Goal: Check status: Check status

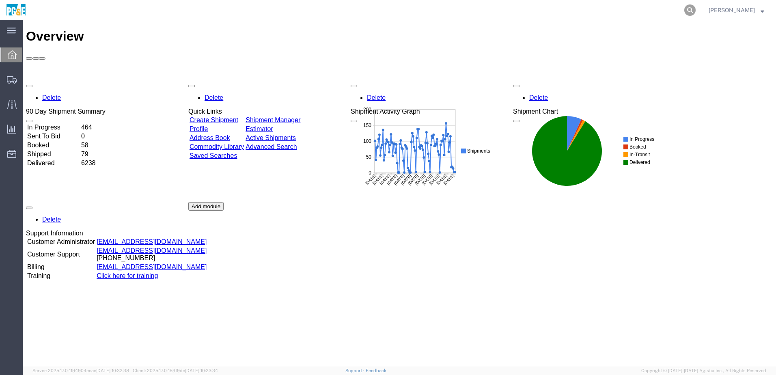
click at [696, 15] on icon at bounding box center [690, 9] width 11 height 11
click at [494, 11] on input "search" at bounding box center [561, 9] width 247 height 19
paste input "56421033"
type input "56421033"
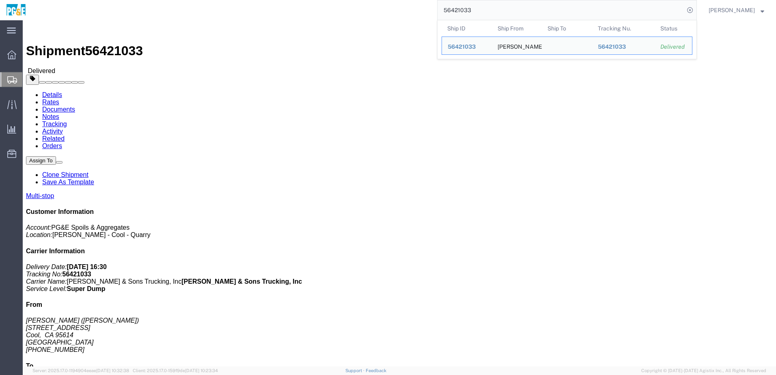
click h4 "Routing & Vehicle Information"
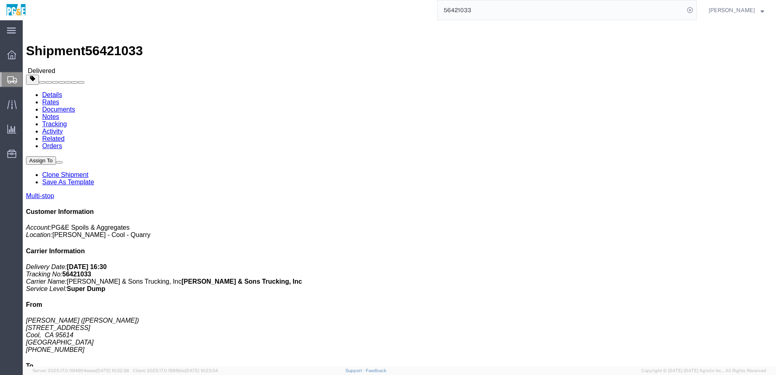
click link "Documents"
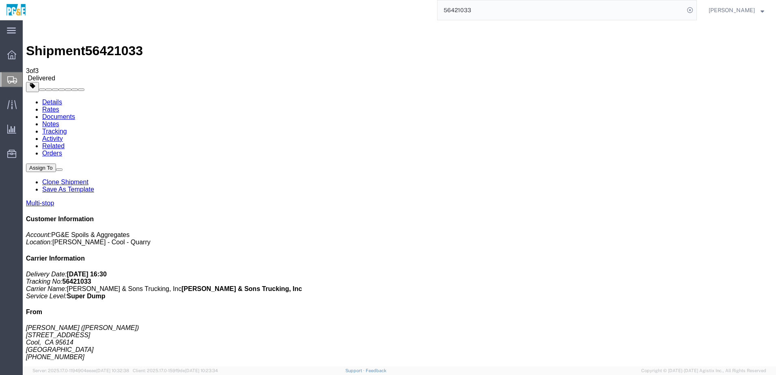
checkbox input "true"
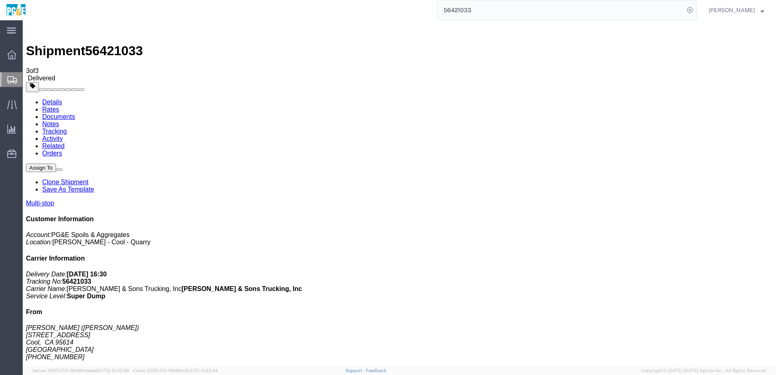
click at [67, 128] on link "Tracking" at bounding box center [54, 131] width 25 height 7
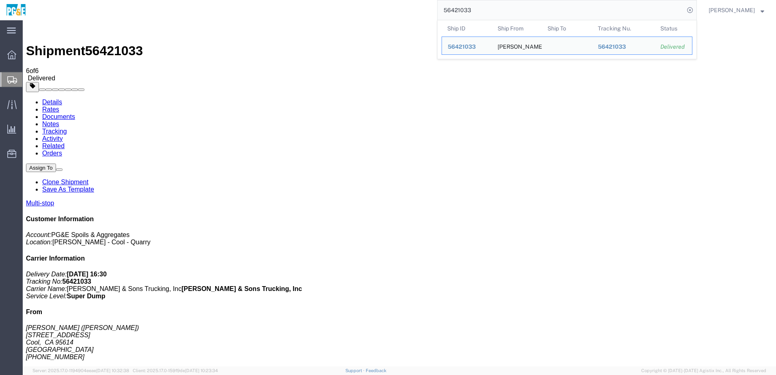
click at [465, 7] on input "56421033" at bounding box center [561, 9] width 247 height 19
click at [466, 7] on input "56421033" at bounding box center [561, 9] width 247 height 19
paste input "15818"
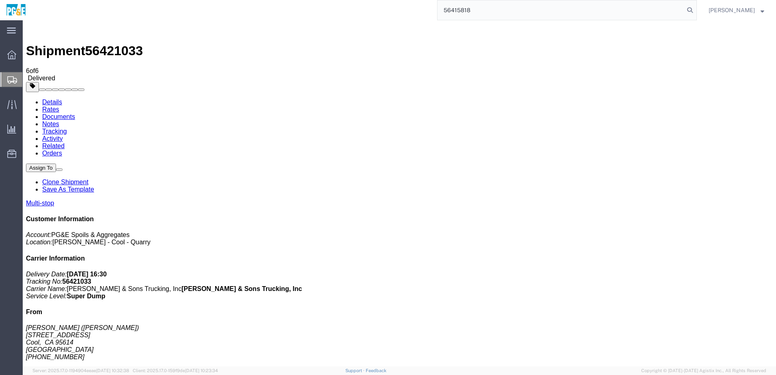
type input "56415818"
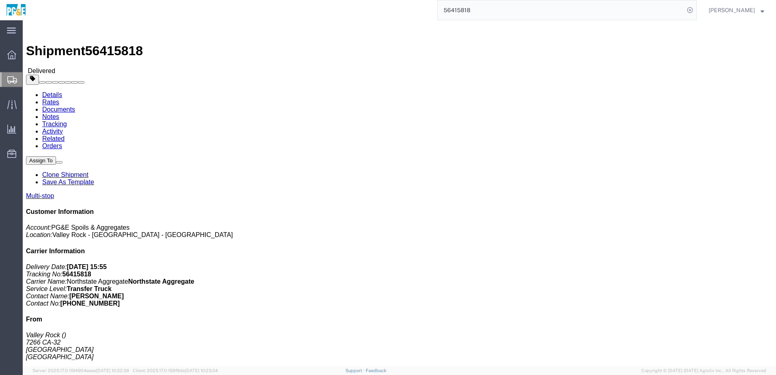
click link "Documents"
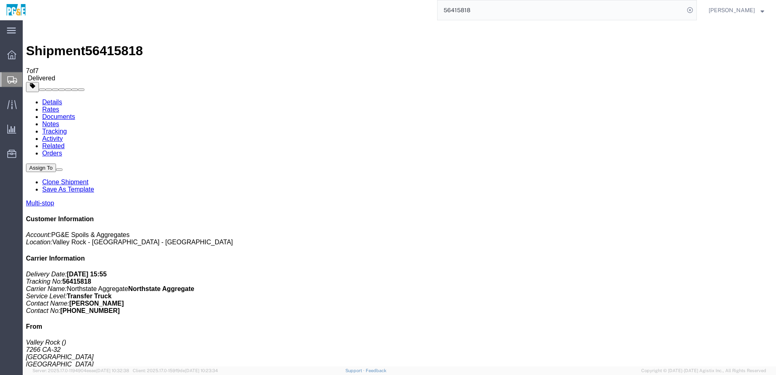
checkbox input "true"
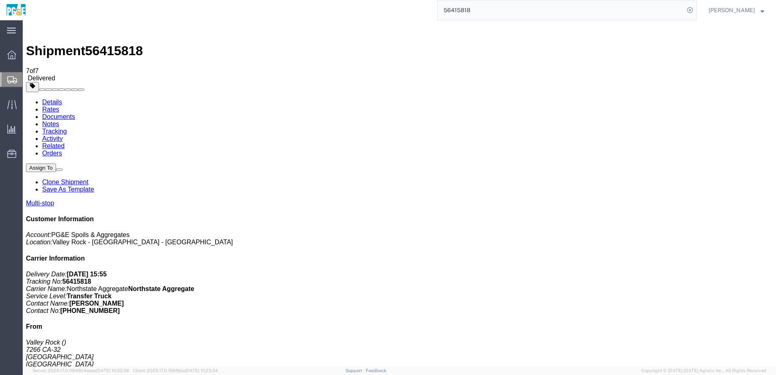
checkbox input "true"
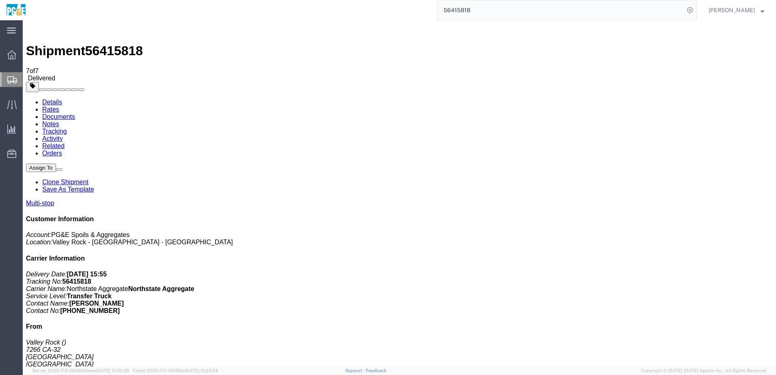
checkbox input "true"
click at [67, 128] on link "Tracking" at bounding box center [54, 131] width 25 height 7
